Goal: Task Accomplishment & Management: Manage account settings

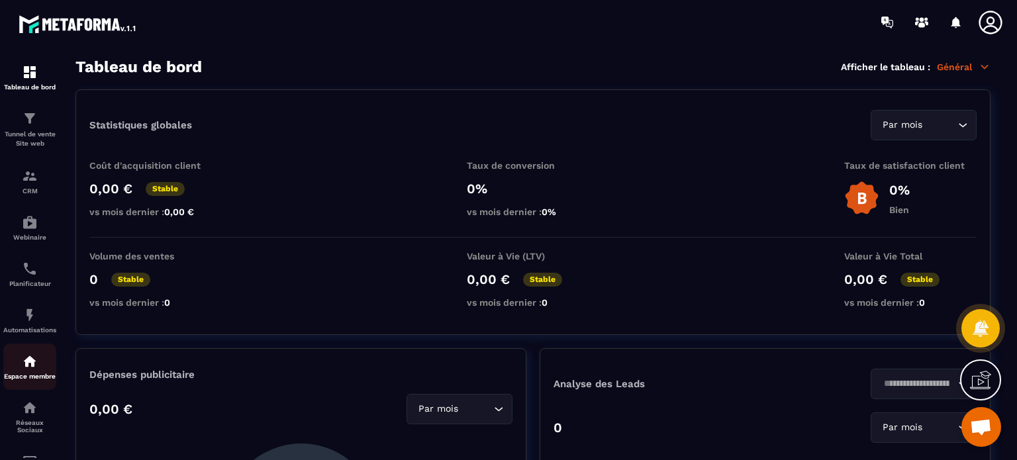
click at [33, 373] on div "Espace membre" at bounding box center [29, 367] width 53 height 26
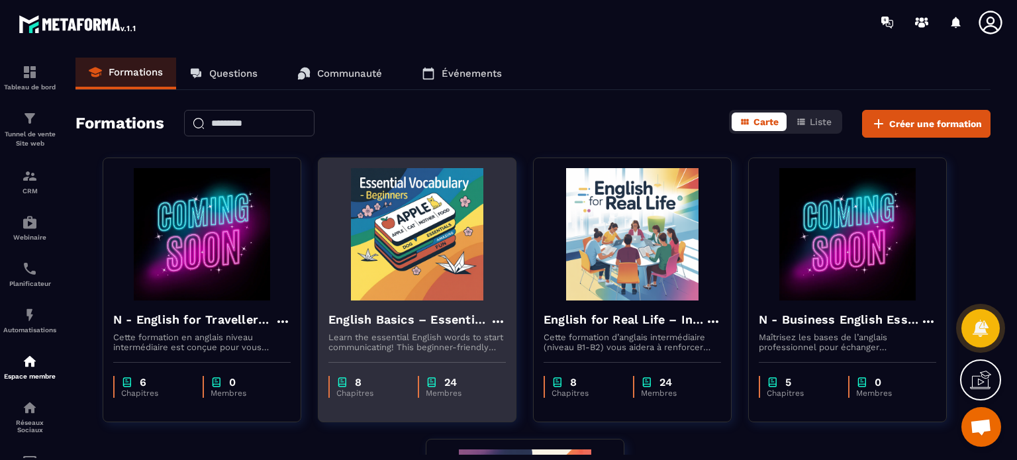
click at [440, 328] on h4 "English Basics – Essential Vocabulary for Beginners" at bounding box center [409, 319] width 162 height 19
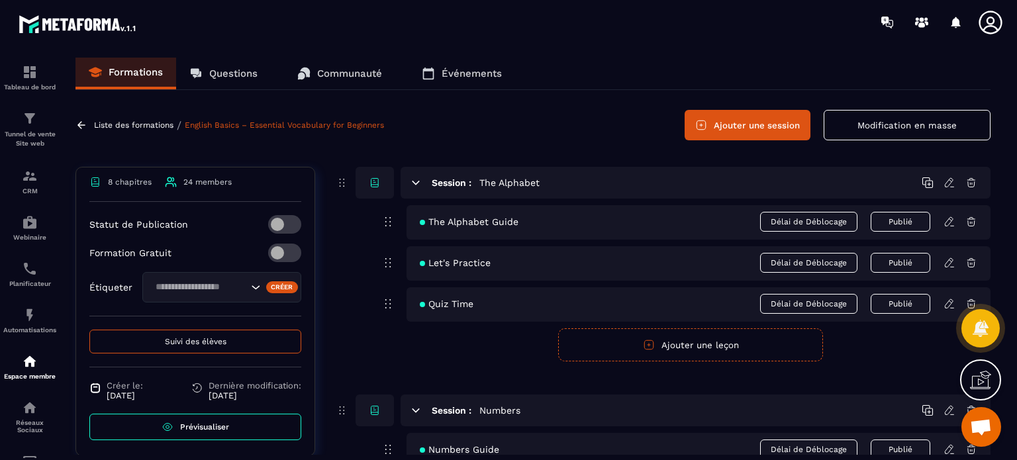
scroll to position [363, 0]
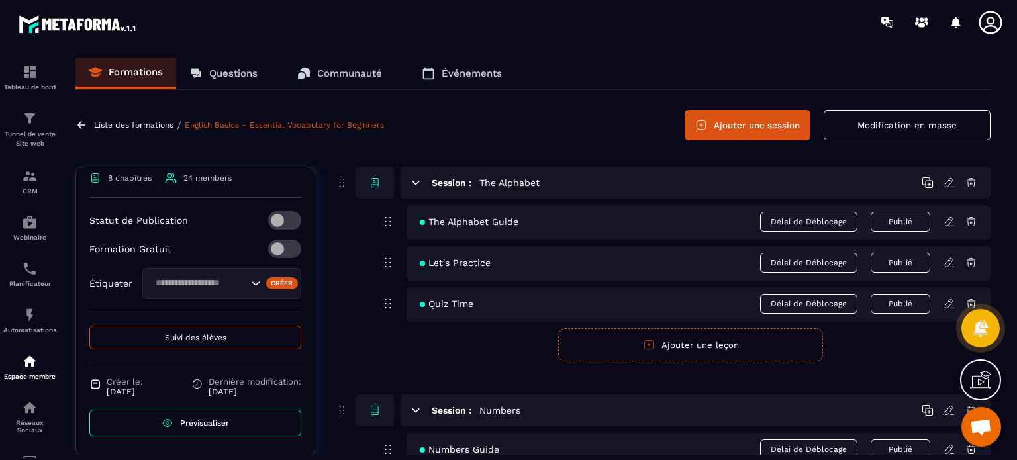
click at [213, 285] on input "Search for option" at bounding box center [199, 283] width 97 height 15
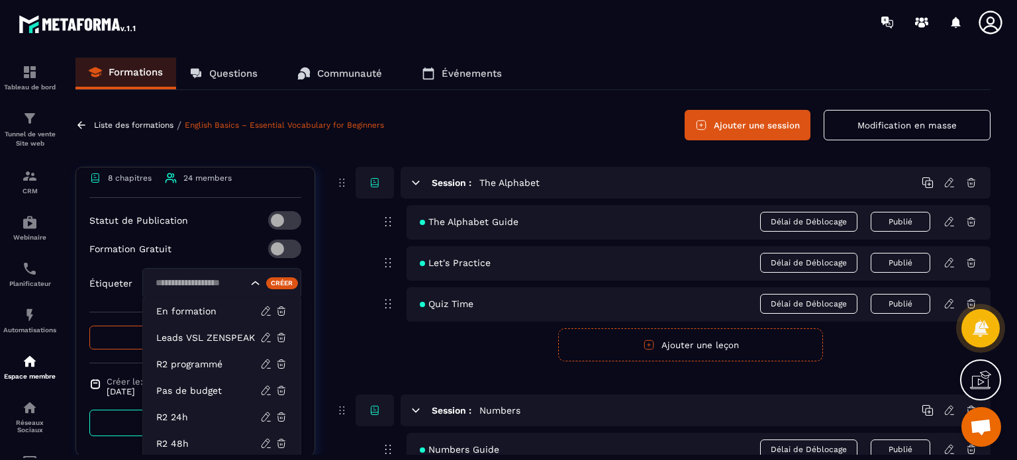
click at [201, 245] on div "Formation Gratuit" at bounding box center [195, 249] width 212 height 19
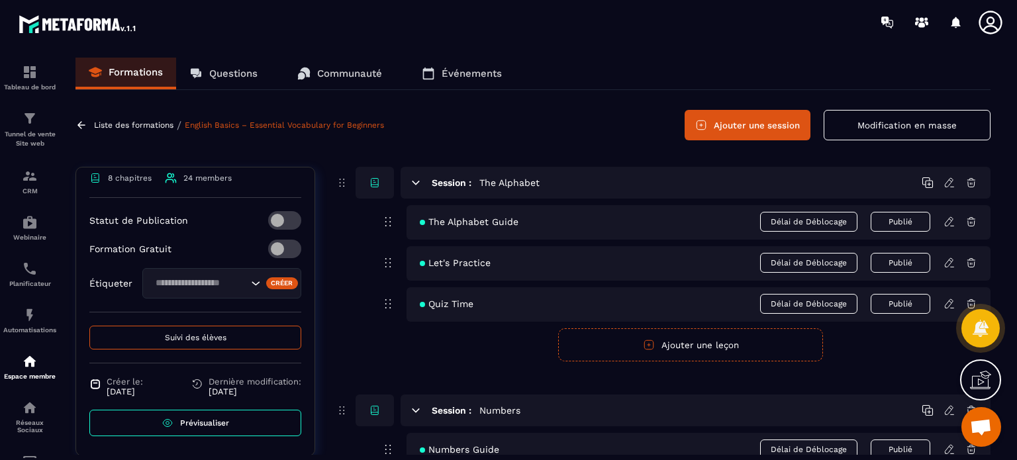
click at [191, 337] on span "Suivi des élèves" at bounding box center [196, 337] width 62 height 9
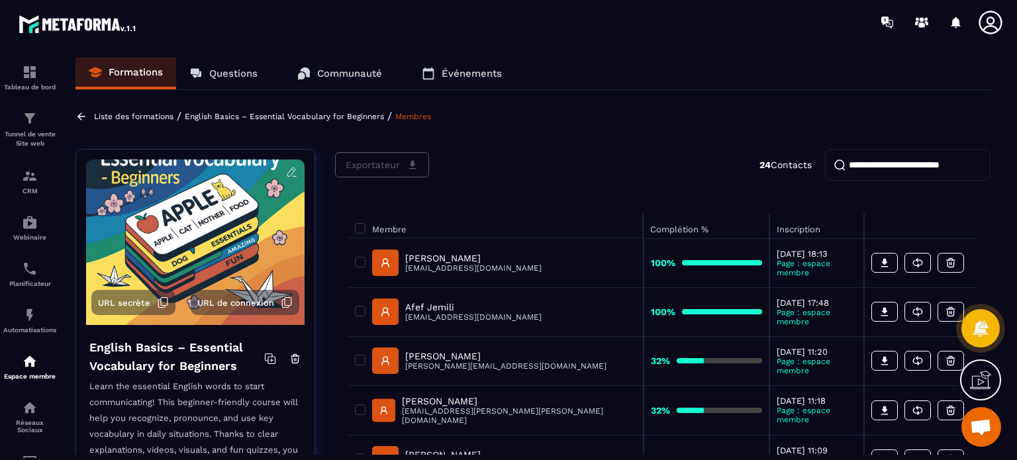
click at [876, 166] on input "search" at bounding box center [908, 165] width 166 height 32
paste input "**********"
type input "**********"
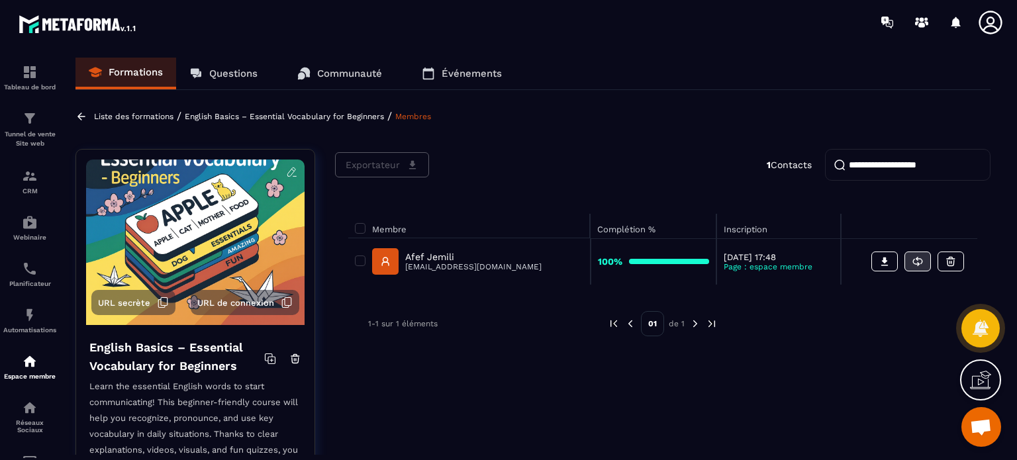
click at [922, 263] on icon at bounding box center [919, 261] width 6 height 5
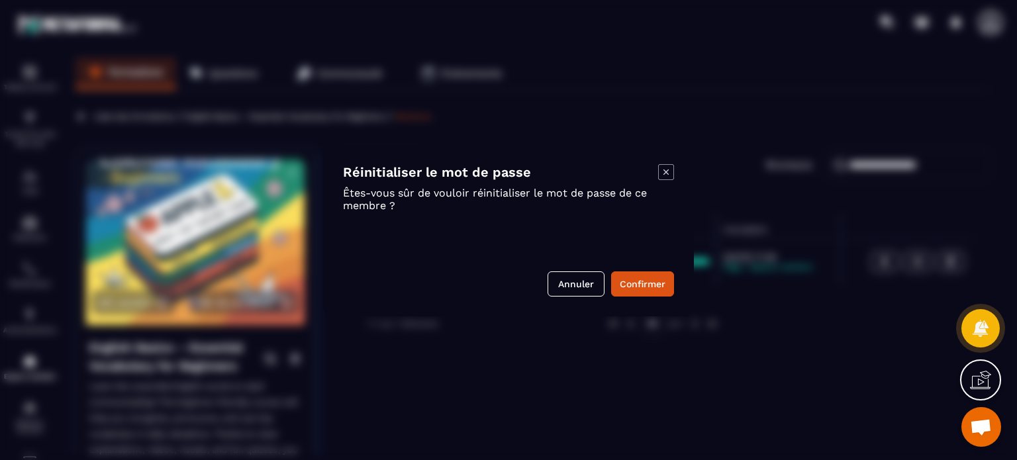
click at [665, 173] on icon "Modal window" at bounding box center [665, 171] width 5 height 5
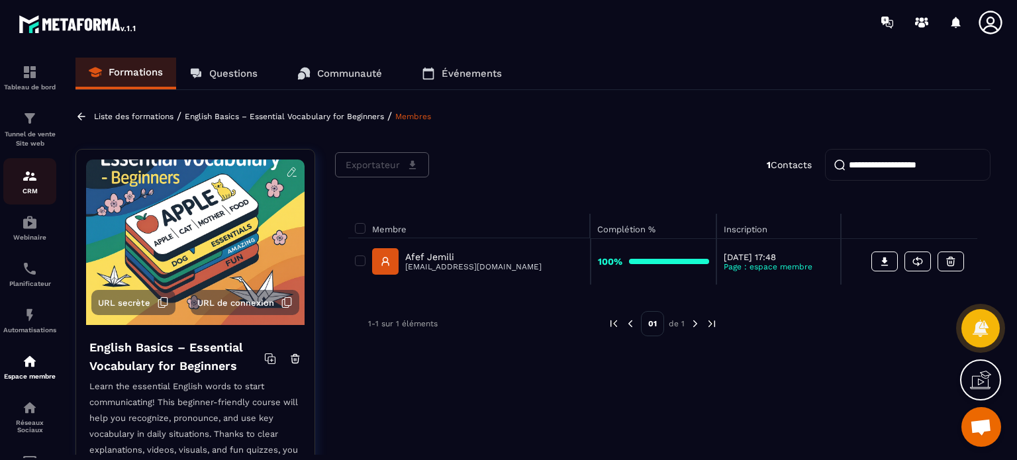
click at [8, 185] on div "CRM" at bounding box center [29, 181] width 53 height 26
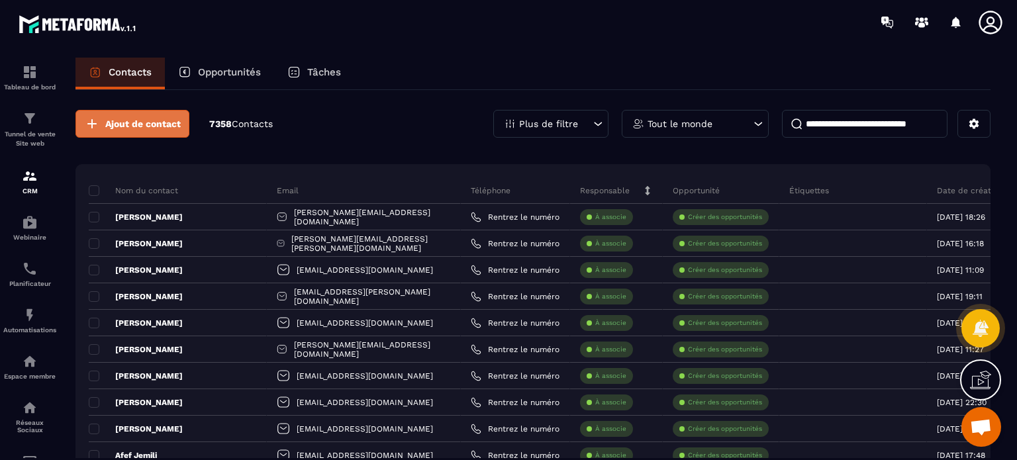
click at [122, 128] on span "Ajout de contact" at bounding box center [142, 123] width 75 height 13
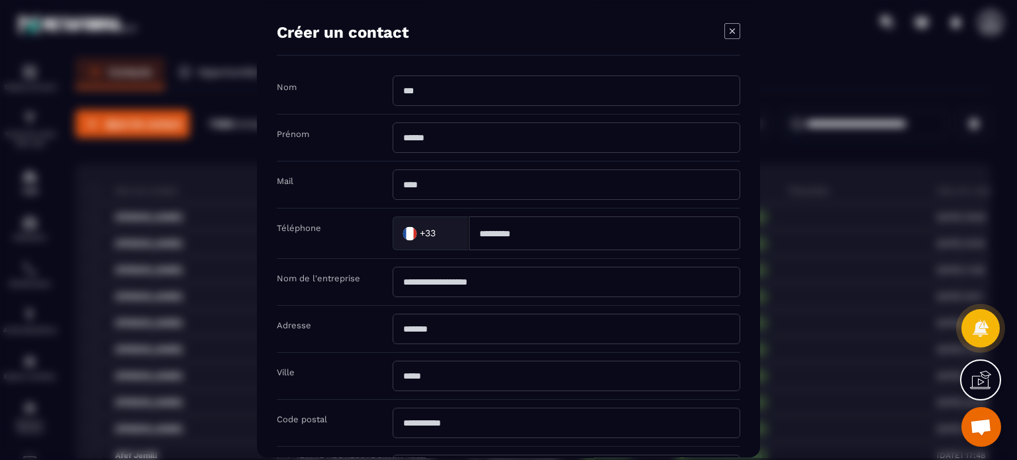
click at [465, 175] on input "Modal window" at bounding box center [567, 184] width 348 height 30
type input "**********"
click at [370, 306] on div "Adresse" at bounding box center [508, 329] width 463 height 47
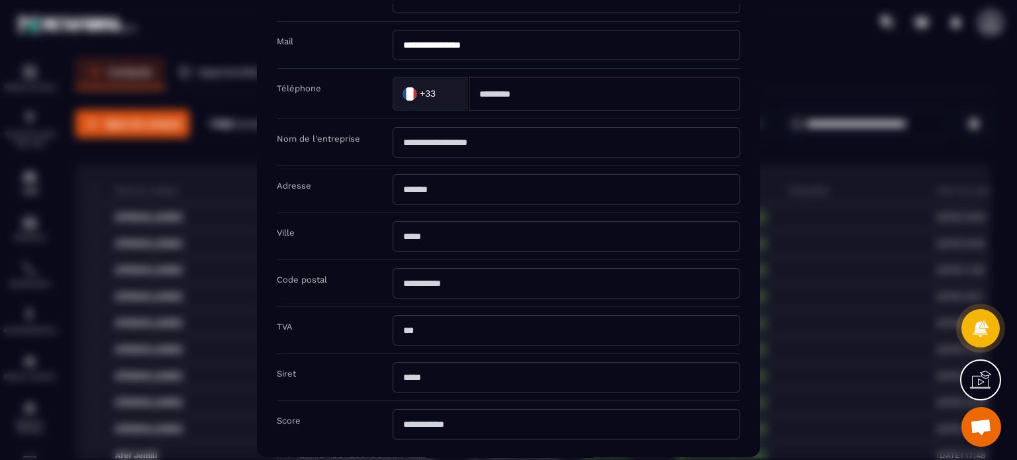
scroll to position [211, 0]
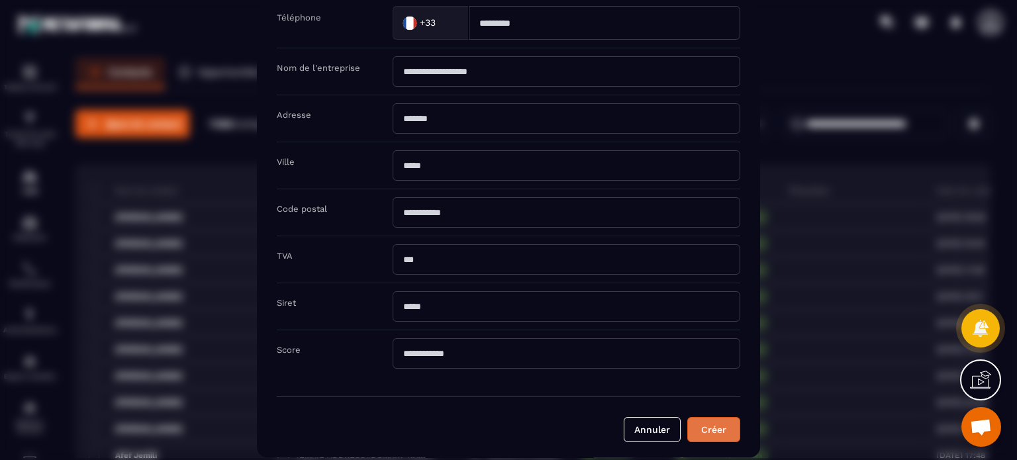
click at [715, 425] on button "Créer" at bounding box center [713, 429] width 53 height 25
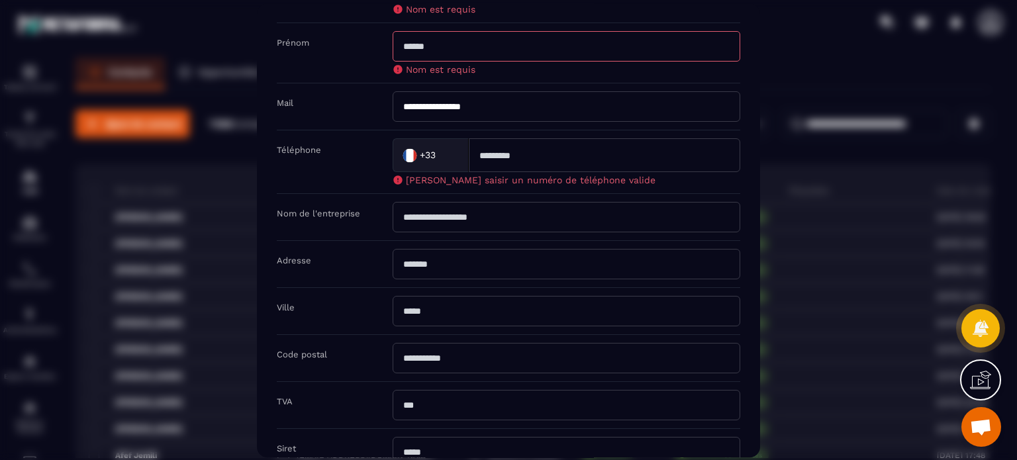
scroll to position [38, 0]
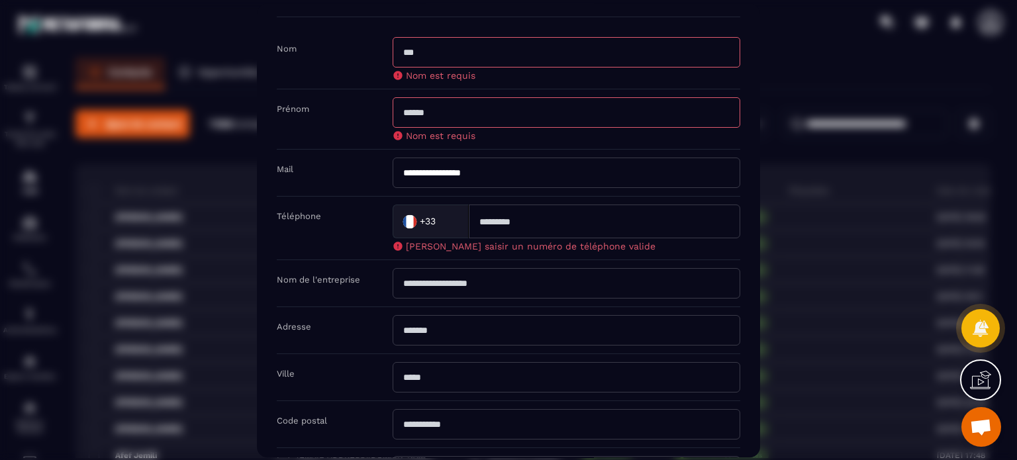
click at [837, 93] on div "Modal window" at bounding box center [508, 230] width 1017 height 460
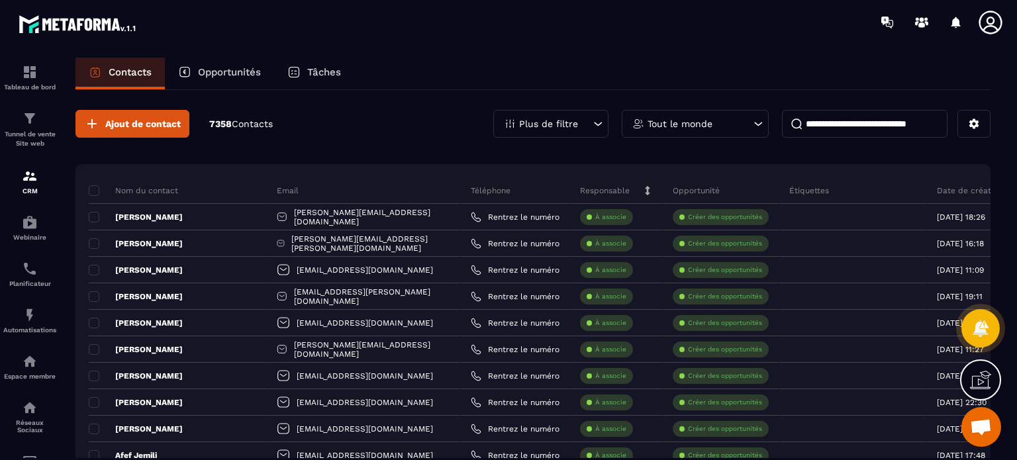
click at [992, 20] on icon at bounding box center [990, 22] width 26 height 26
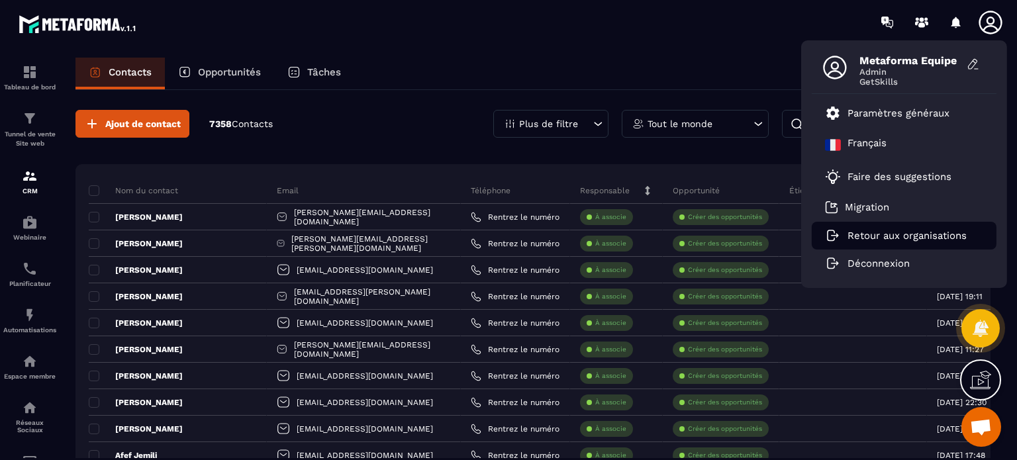
click at [903, 235] on p "Retour aux organisations" at bounding box center [906, 236] width 119 height 12
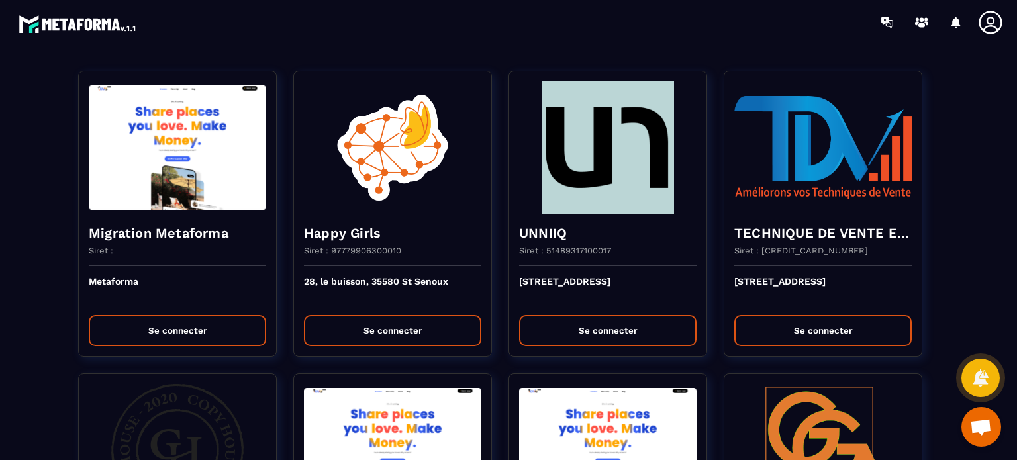
click at [654, 55] on section "Migration Metaforma Siret : Metaforma Se connecter Happy Girls Siret : 97779906…" at bounding box center [508, 252] width 1017 height 416
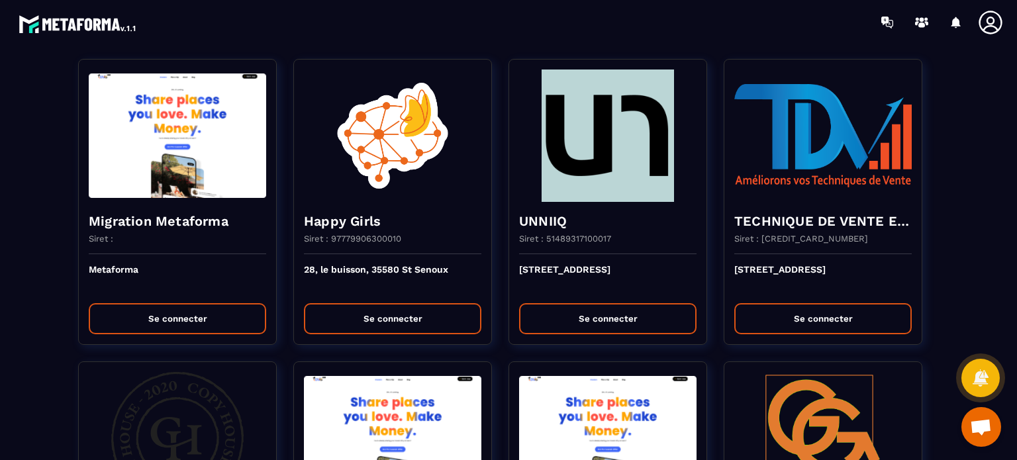
scroll to position [13, 0]
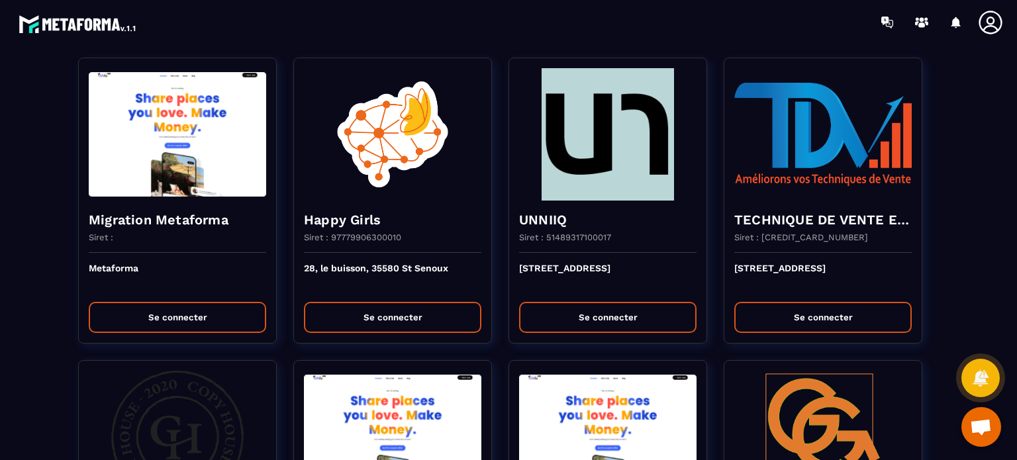
click at [731, 39] on div at bounding box center [586, 22] width 861 height 44
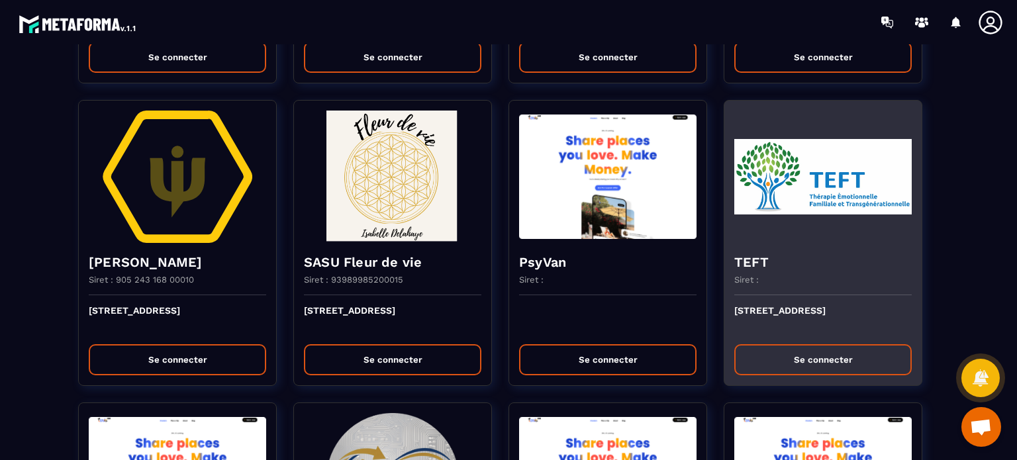
scroll to position [2449, 0]
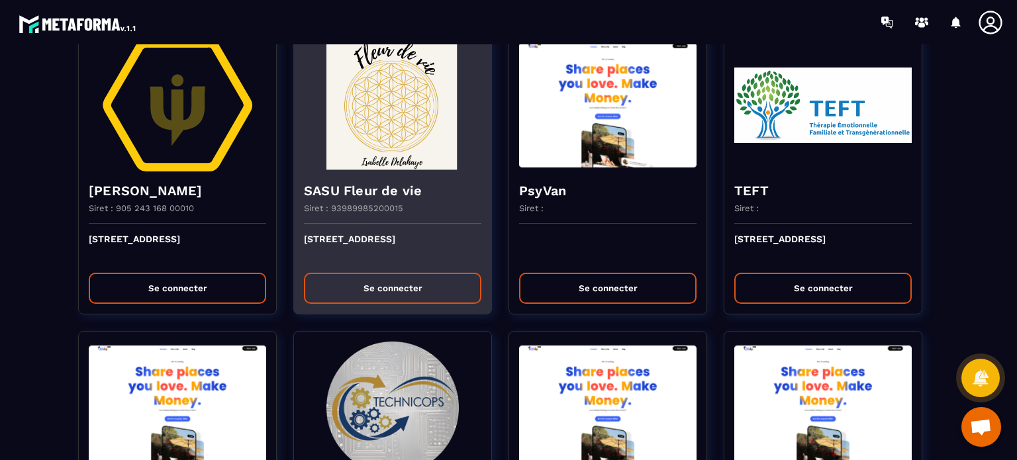
click at [340, 291] on button "Se connecter" at bounding box center [392, 288] width 177 height 31
